Goal: Find contact information: Find contact information

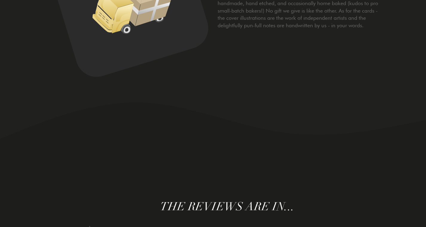
scroll to position [1969, 0]
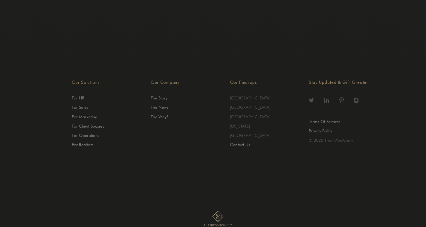
click at [245, 140] on li "Contact Us" at bounding box center [269, 144] width 79 height 9
click at [245, 142] on link "Contact Us" at bounding box center [240, 144] width 20 height 5
drag, startPoint x: 191, startPoint y: 159, endPoint x: 108, endPoint y: 146, distance: 84.2
click at [191, 159] on div at bounding box center [218, 187] width 350 height 77
click at [239, 142] on link "Contact Us" at bounding box center [240, 144] width 20 height 5
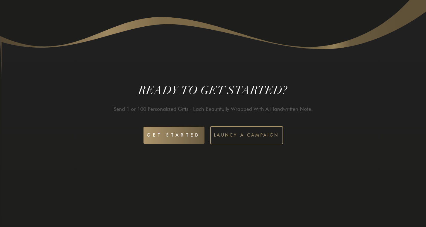
scroll to position [1820, 0]
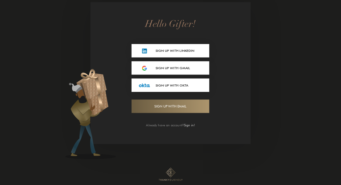
scroll to position [3, 0]
